Goal: Book appointment/travel/reservation

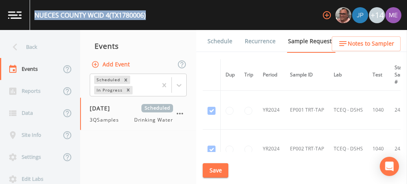
scroll to position [559, 136]
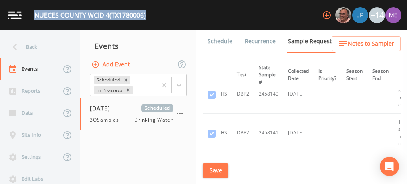
click at [221, 42] on link "Schedule" at bounding box center [219, 41] width 27 height 22
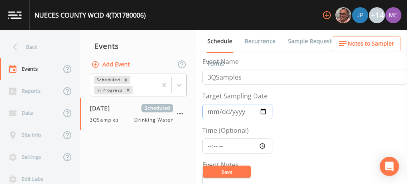
click at [210, 113] on input "[DATE]" at bounding box center [237, 111] width 70 height 15
type input "[DATE]"
click at [209, 146] on input "Time (Optional)" at bounding box center [237, 145] width 70 height 15
type input "12:15"
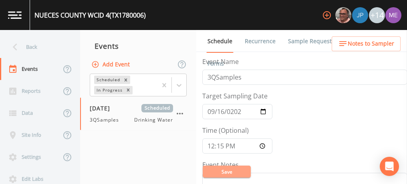
click at [223, 170] on button "Save" at bounding box center [226, 172] width 48 height 12
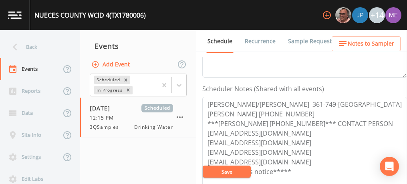
scroll to position [198, 0]
drag, startPoint x: 218, startPoint y: 122, endPoint x: 303, endPoint y: 120, distance: 84.1
click at [303, 120] on textarea "[PERSON_NAME]/[PERSON_NAME] 361-749-[GEOGRAPHIC_DATA][PERSON_NAME] [PHONE_NUMBE…" at bounding box center [304, 147] width 204 height 102
